Goal: Information Seeking & Learning: Check status

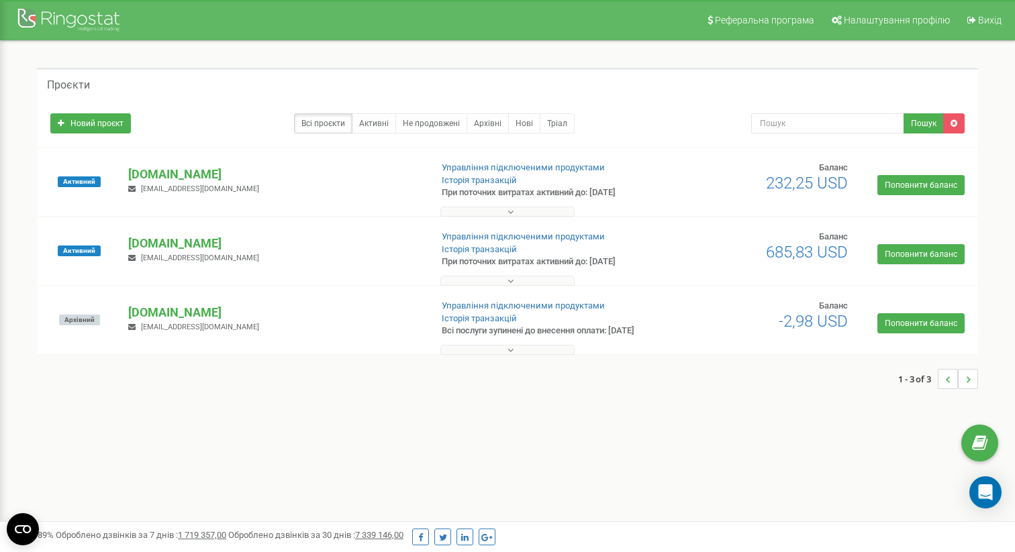
click at [209, 178] on p "[DOMAIN_NAME]" at bounding box center [273, 174] width 291 height 17
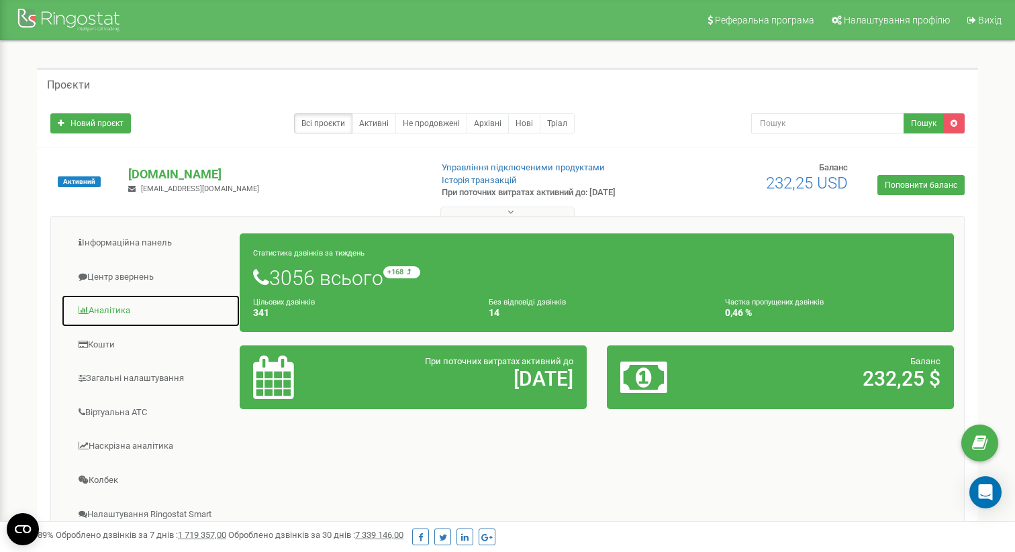
click at [126, 308] on link "Аналiтика" at bounding box center [150, 311] width 179 height 33
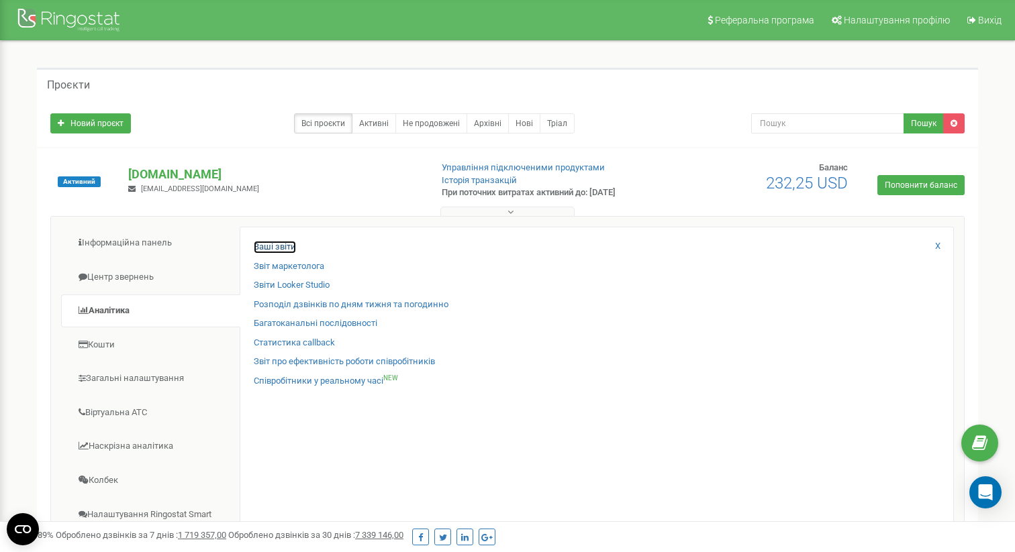
click at [282, 246] on link "Ваші звіти" at bounding box center [275, 247] width 42 height 13
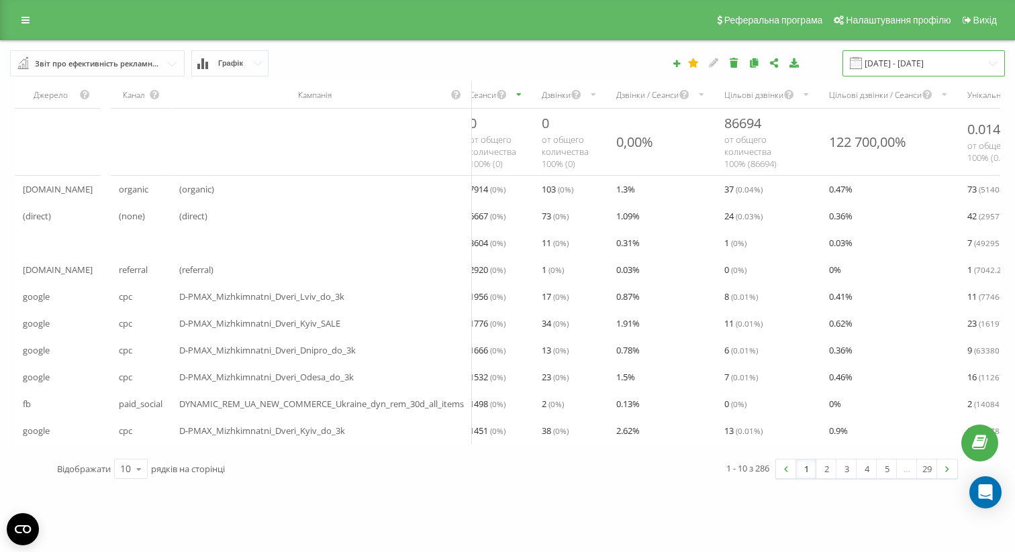
click at [887, 57] on input "19.07.2025 - 19.08.2025" at bounding box center [923, 63] width 162 height 26
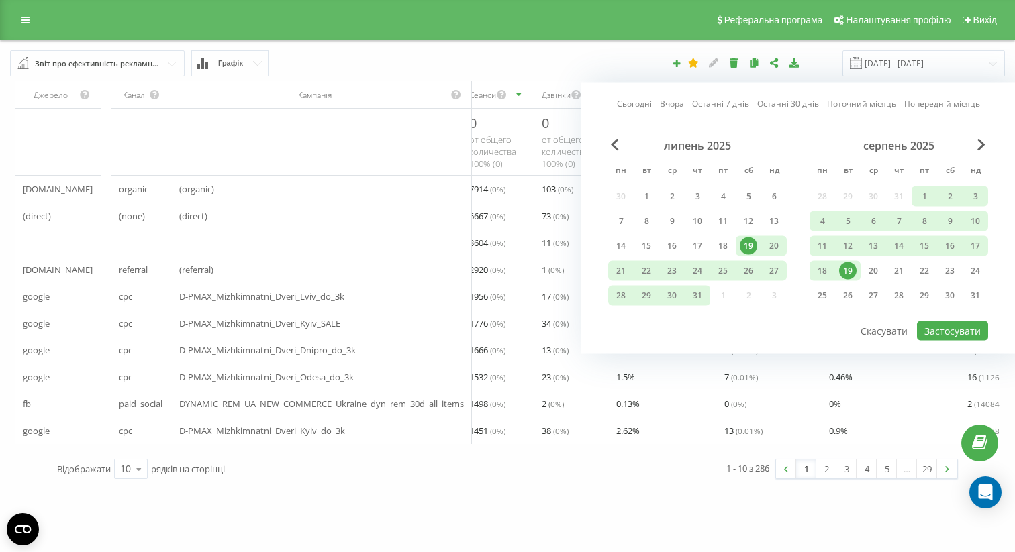
click at [630, 107] on link "Сьогодні" at bounding box center [634, 103] width 35 height 13
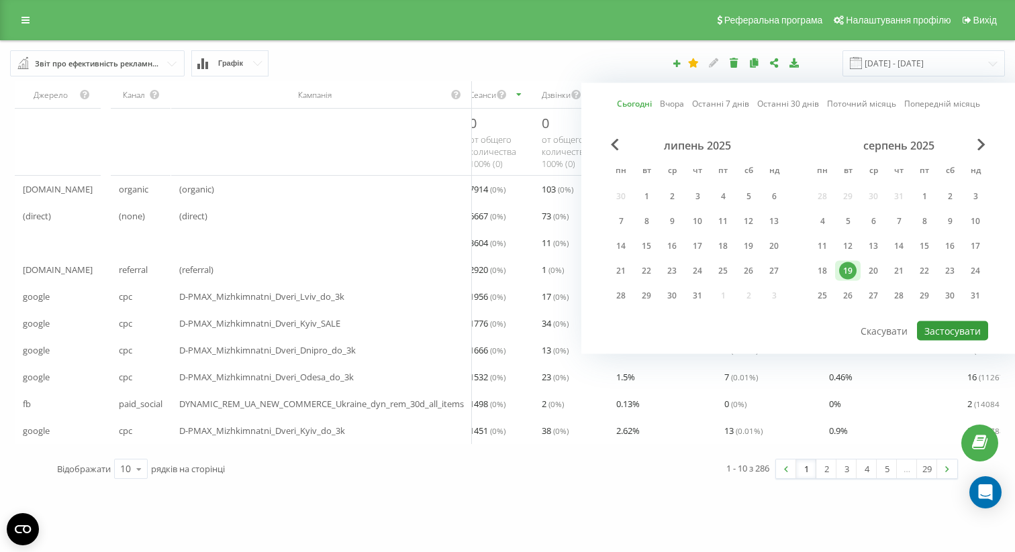
click at [946, 323] on button "Застосувати" at bounding box center [952, 331] width 71 height 19
type input "19.08.2025 - 19.08.2025"
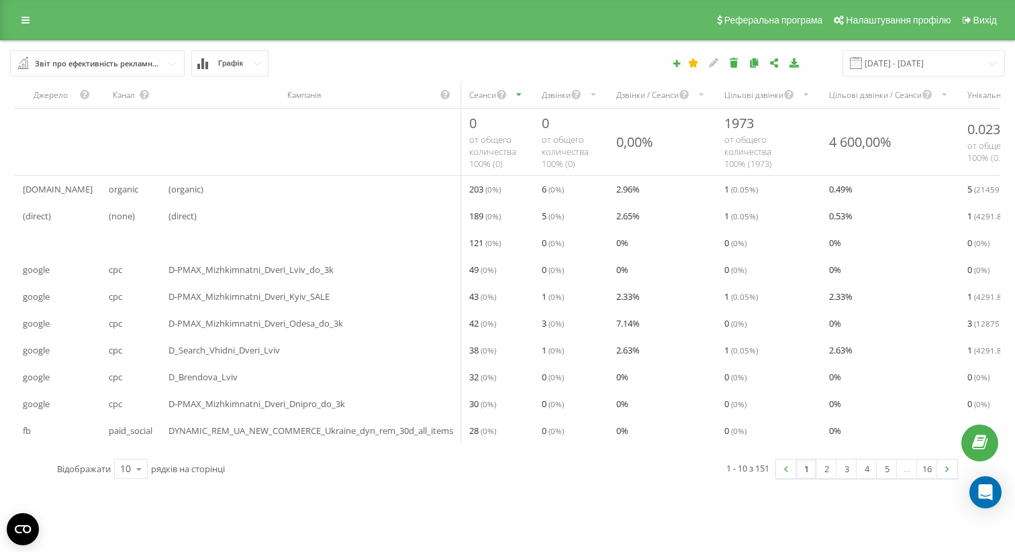
click at [565, 91] on div "Дзвінки" at bounding box center [556, 94] width 29 height 11
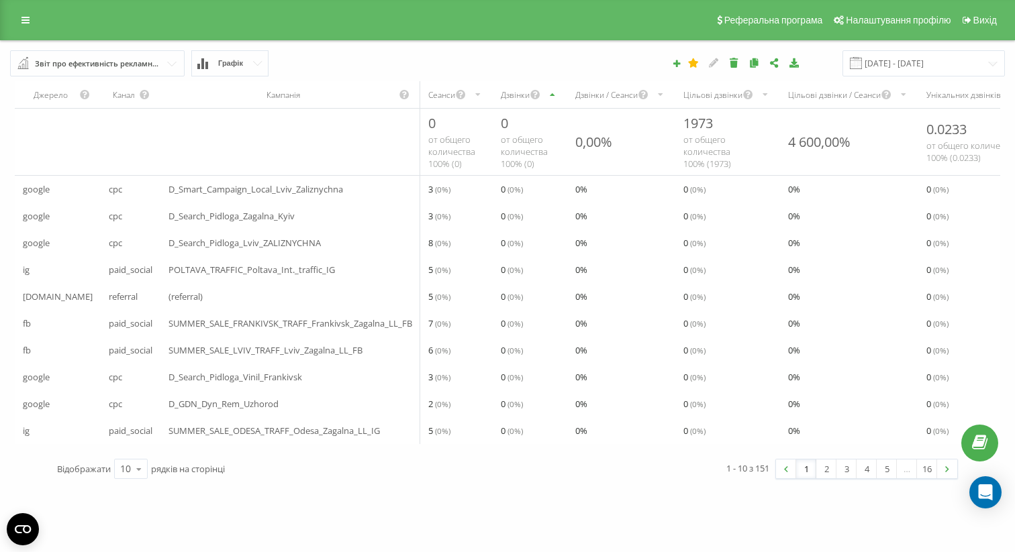
click at [494, 101] on div "Дзвінки" at bounding box center [530, 94] width 75 height 27
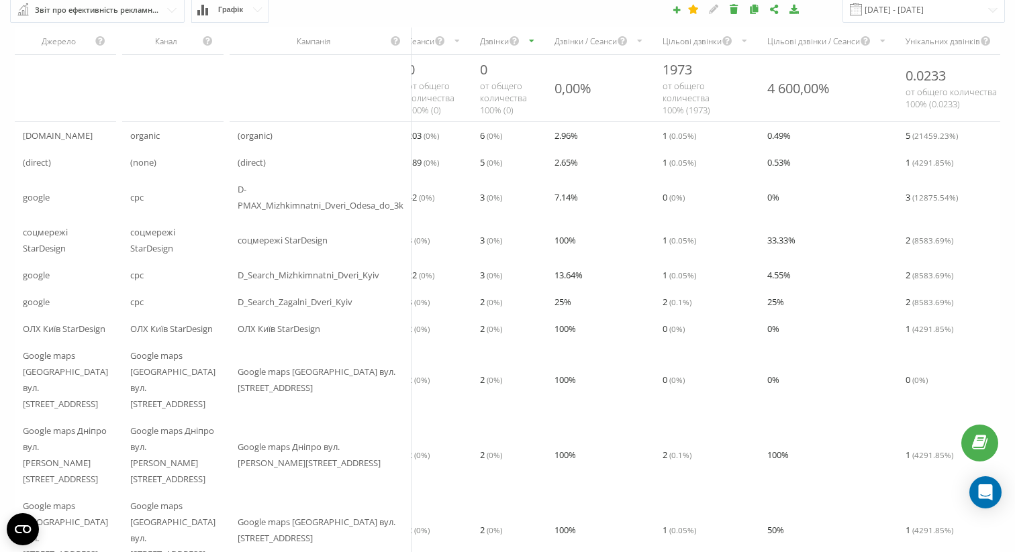
scroll to position [81, 0]
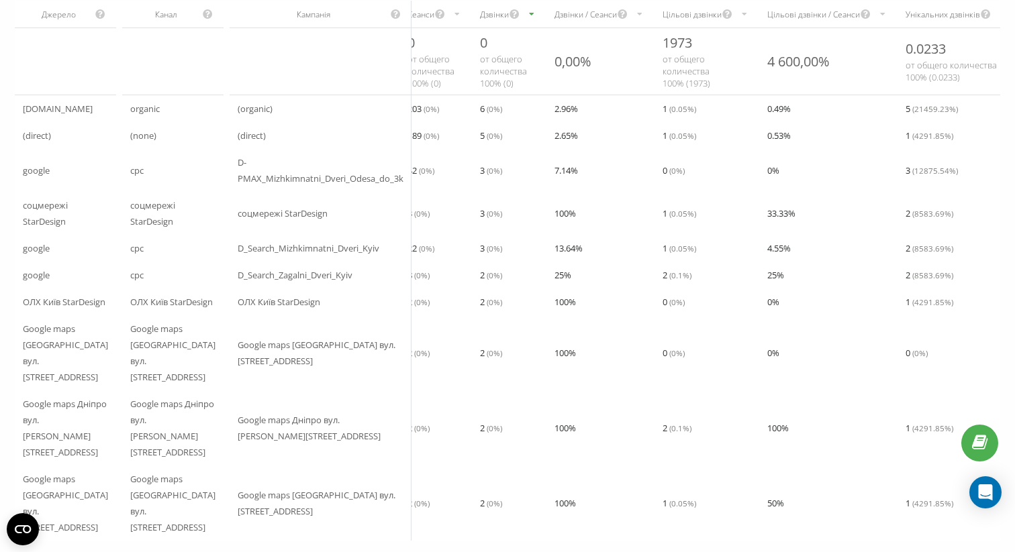
click at [136, 498] on div "25" at bounding box center [131, 507] width 32 height 19
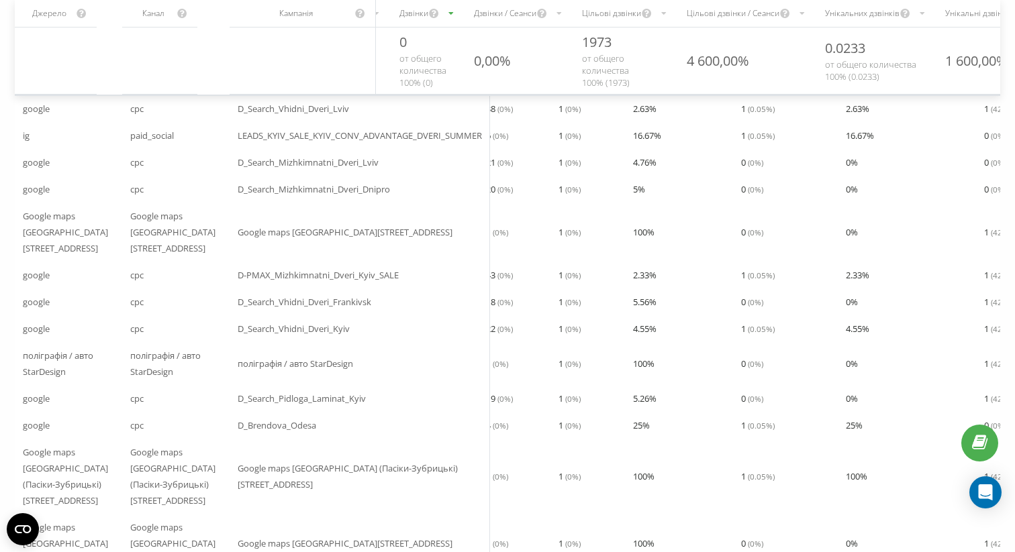
scroll to position [552, 0]
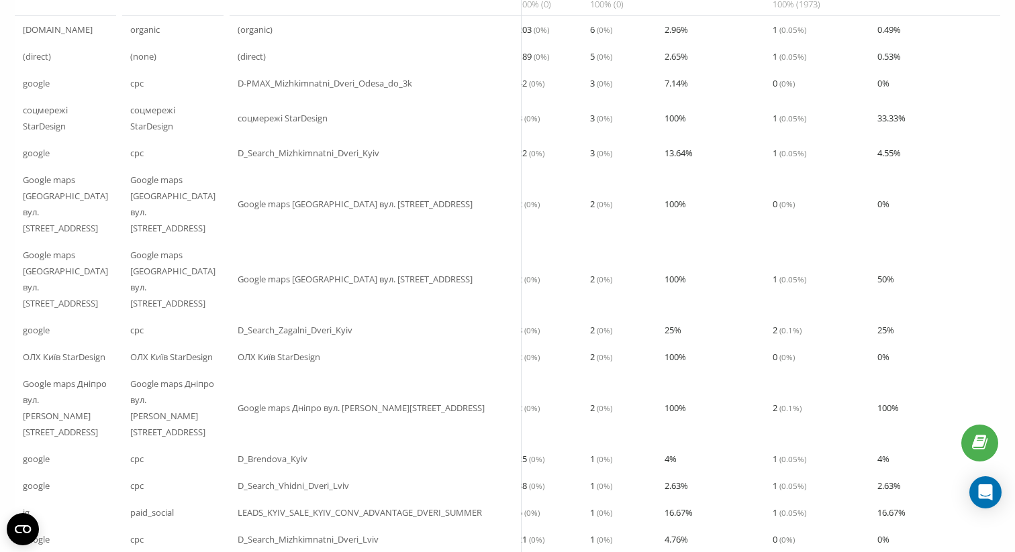
scroll to position [177, 0]
